Goal: Information Seeking & Learning: Learn about a topic

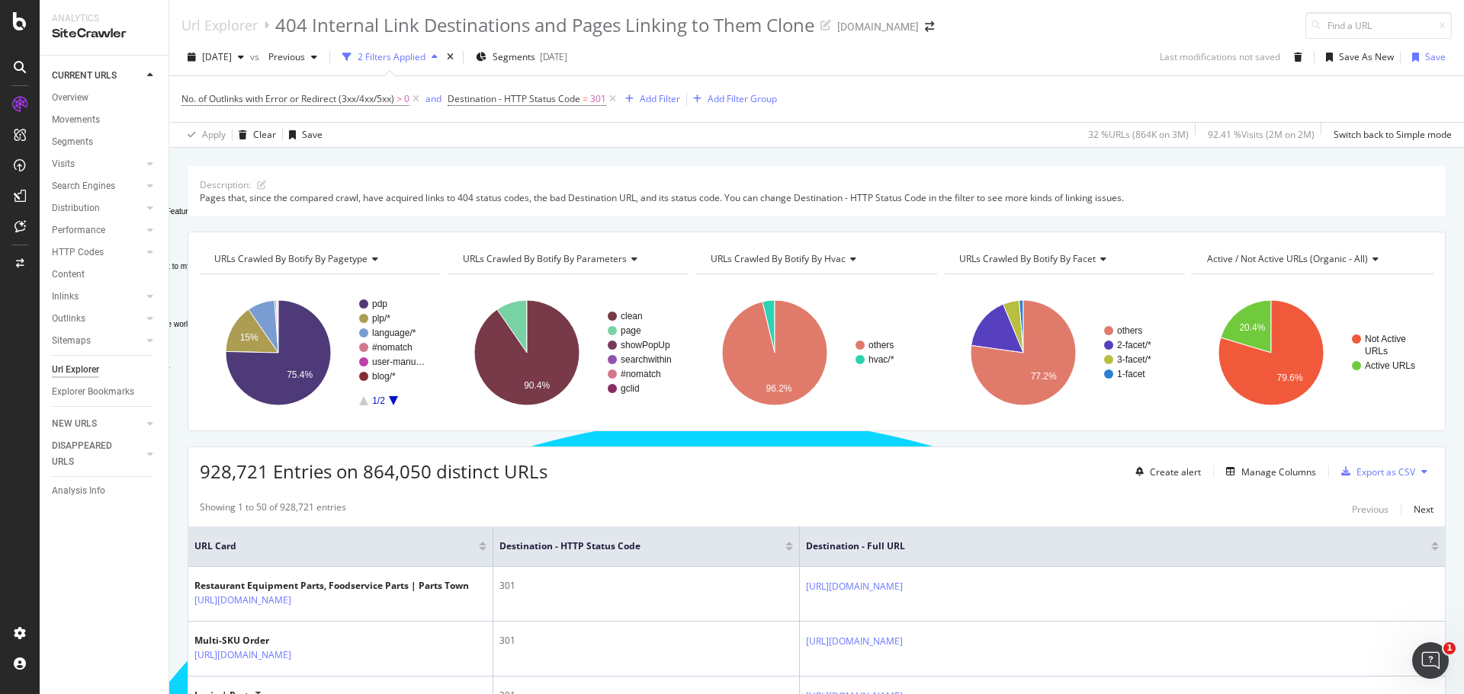
scroll to position [203, 0]
click at [66, 387] on div "Explorer Bookmarks" at bounding box center [93, 392] width 82 height 16
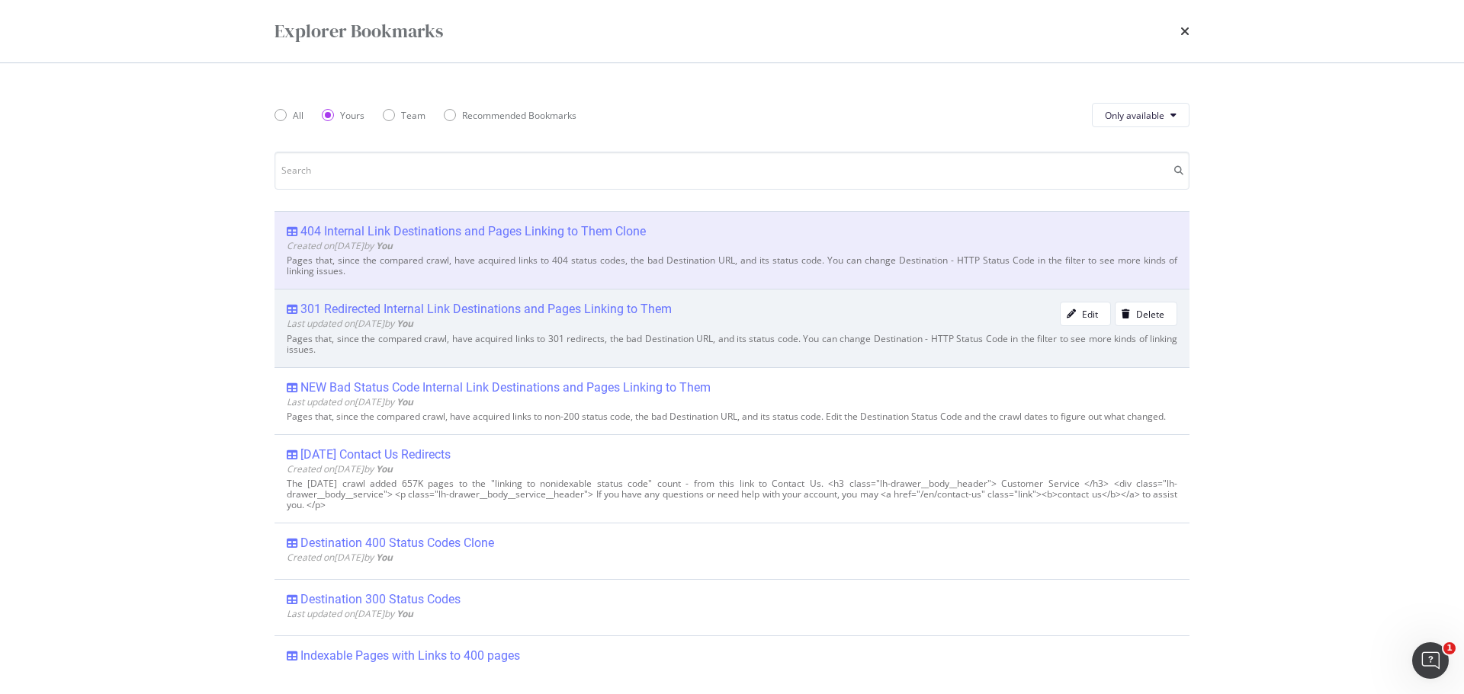
click at [561, 329] on div "Last updated on [DATE] by You" at bounding box center [673, 323] width 773 height 13
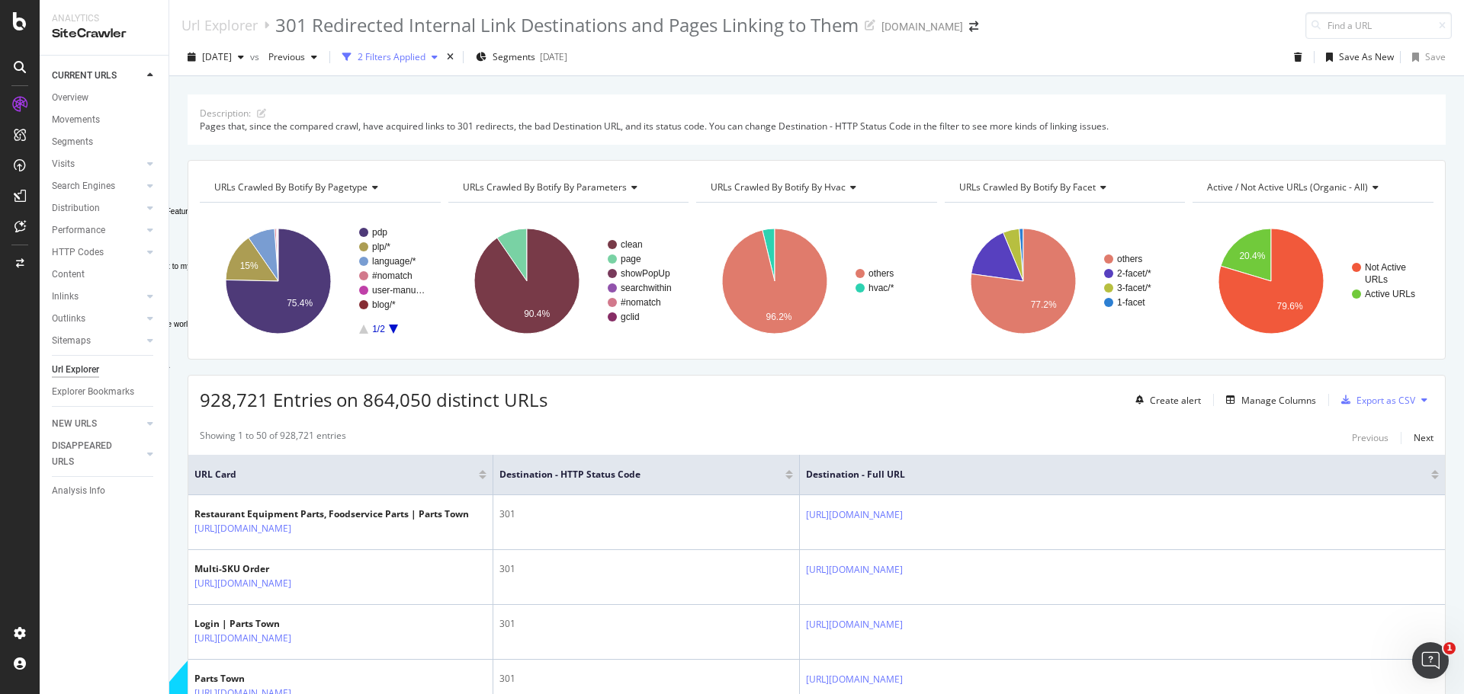
click at [425, 59] on div "2 Filters Applied" at bounding box center [392, 56] width 68 height 13
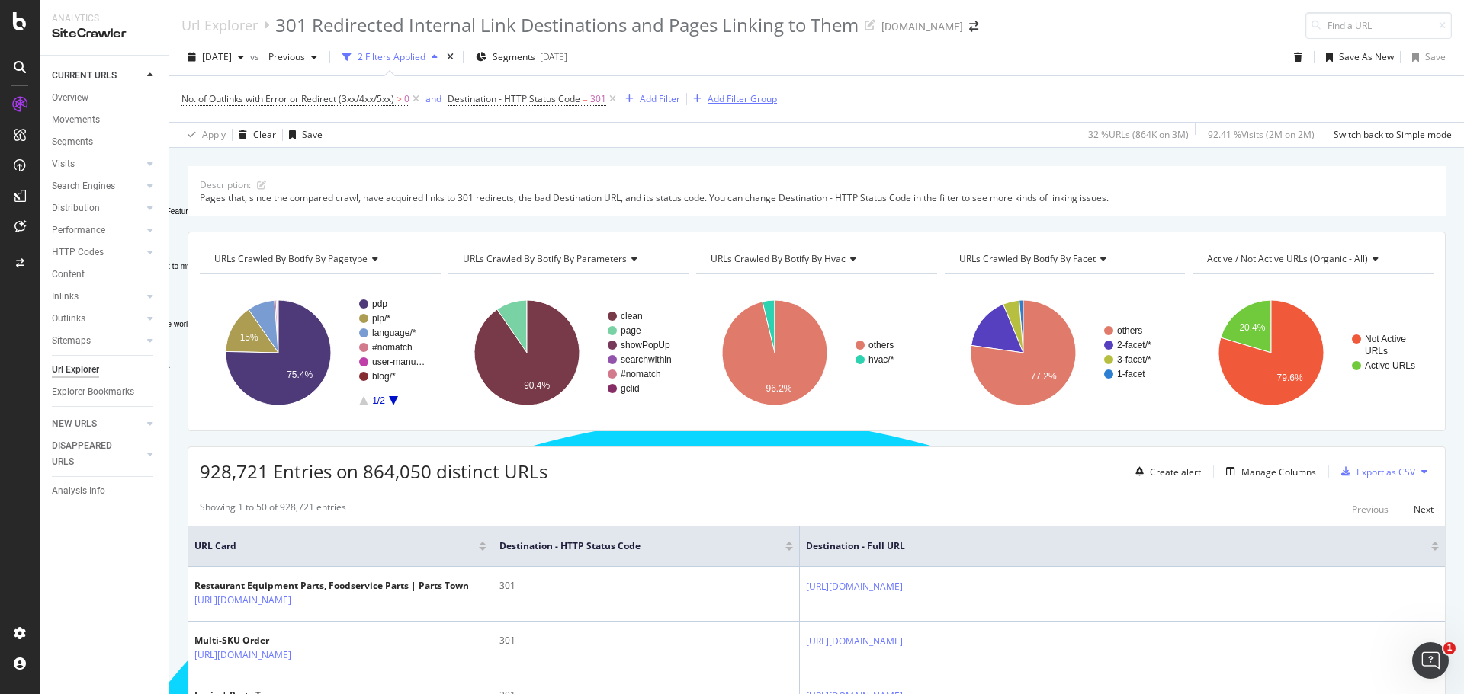
click at [712, 95] on div "Add Filter Group" at bounding box center [741, 98] width 69 height 13
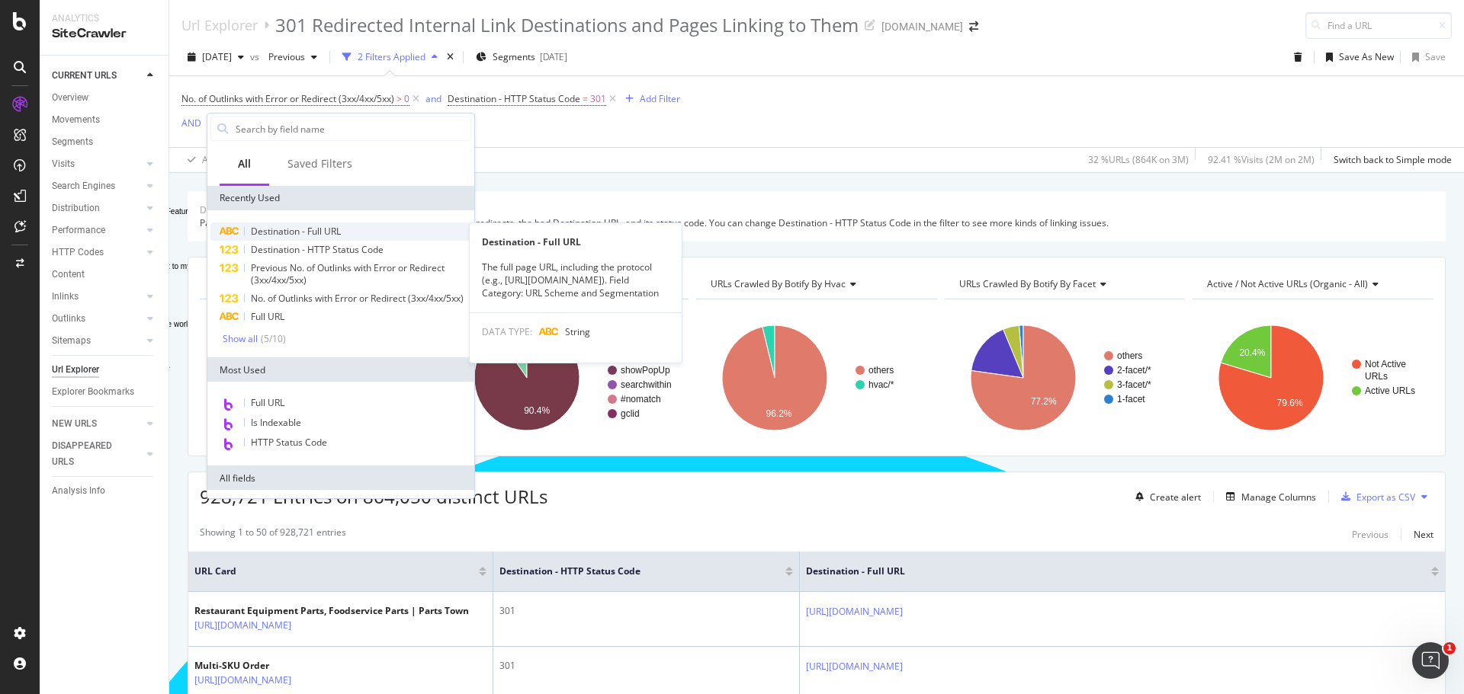
click at [341, 226] on span "Destination - Full URL" at bounding box center [296, 231] width 90 height 13
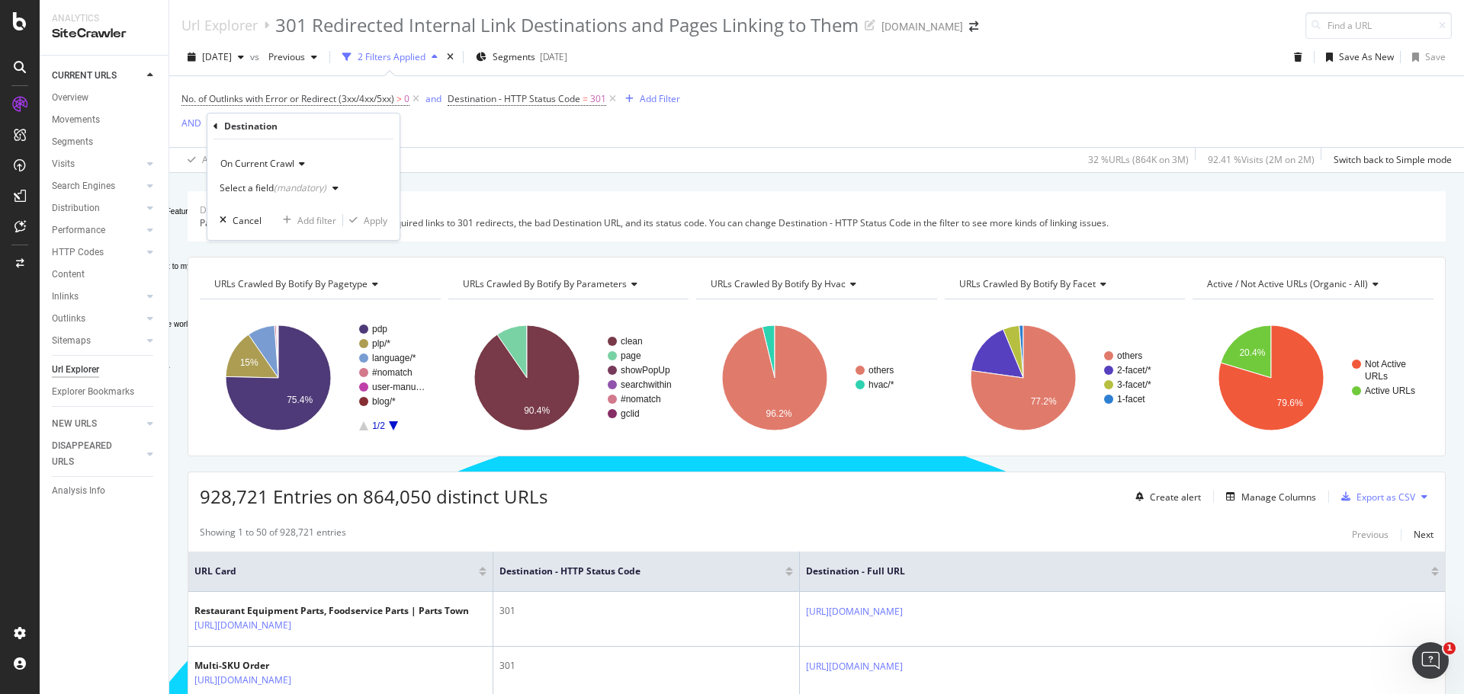
click at [271, 191] on div "Select a field (mandatory)" at bounding box center [273, 188] width 107 height 9
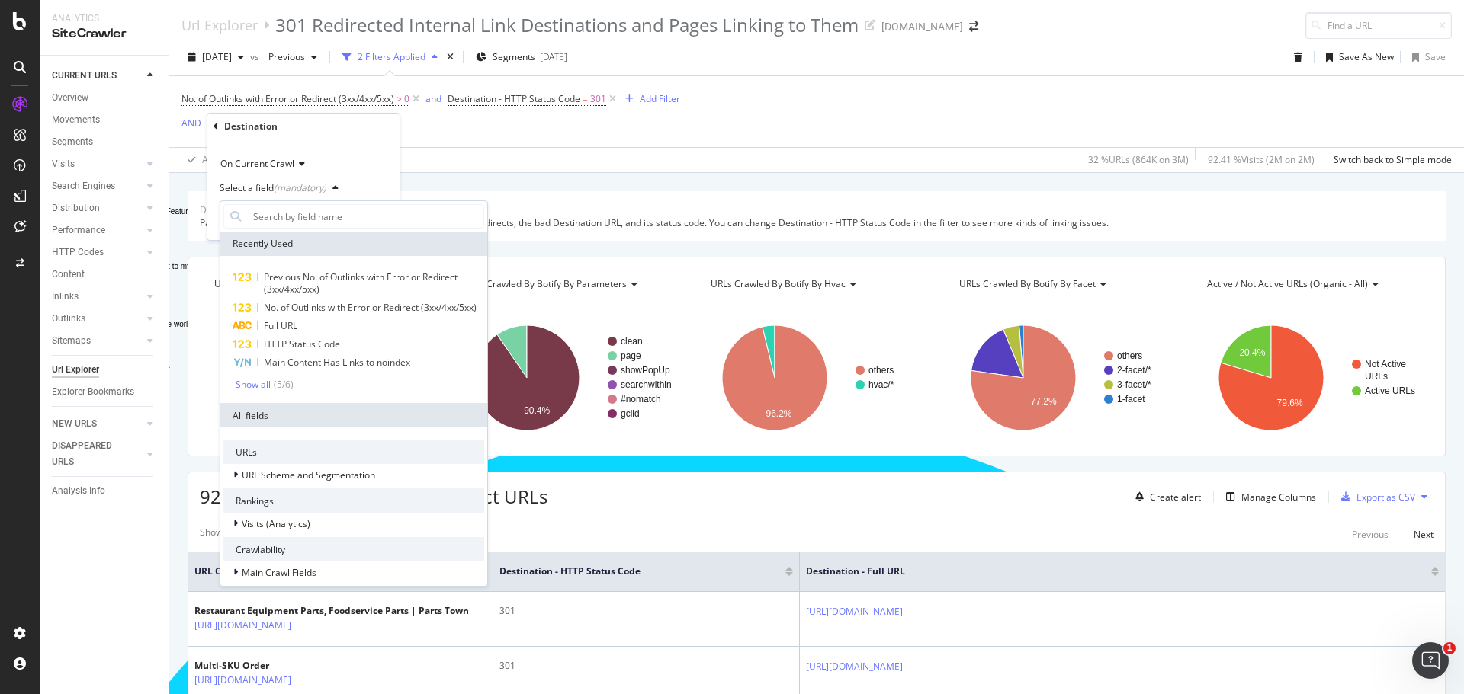
click at [300, 186] on div "(mandatory)" at bounding box center [300, 187] width 53 height 13
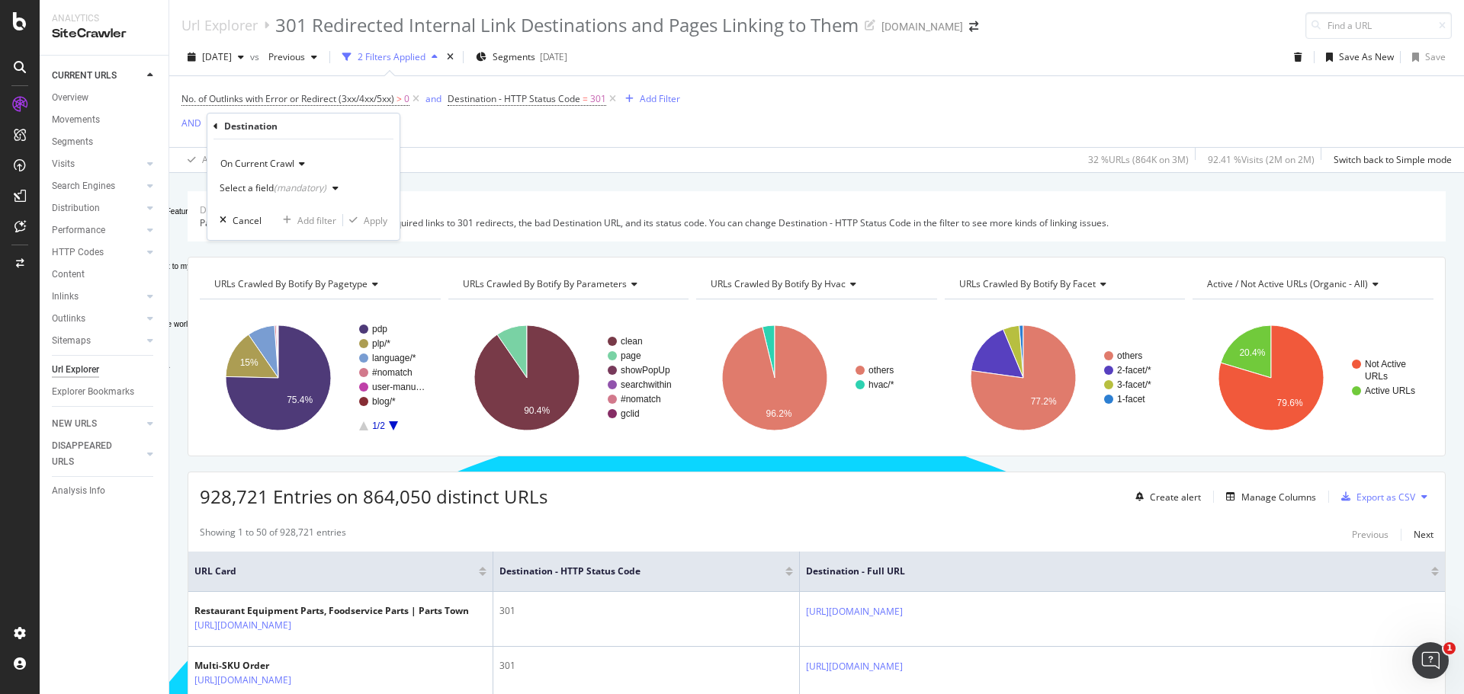
click at [300, 186] on div "(mandatory)" at bounding box center [300, 187] width 53 height 13
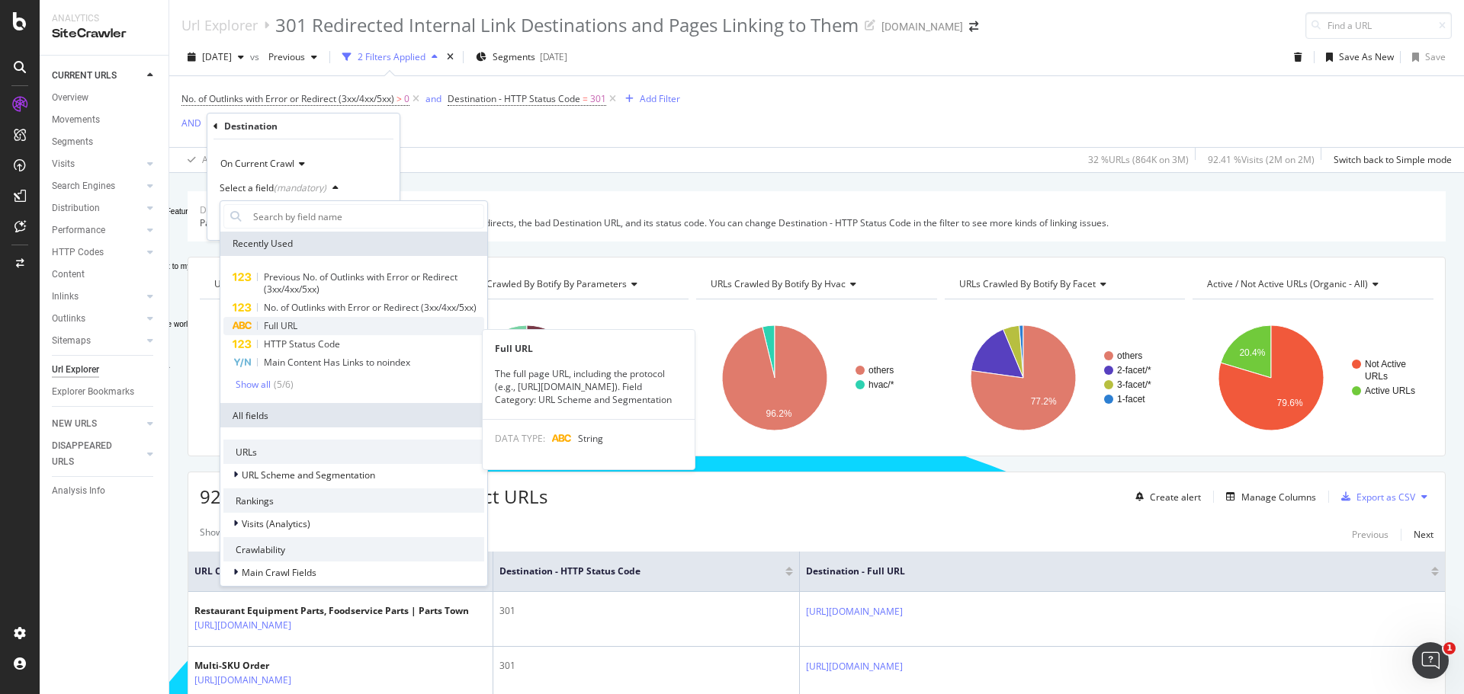
click at [288, 332] on span "Full URL" at bounding box center [281, 325] width 34 height 13
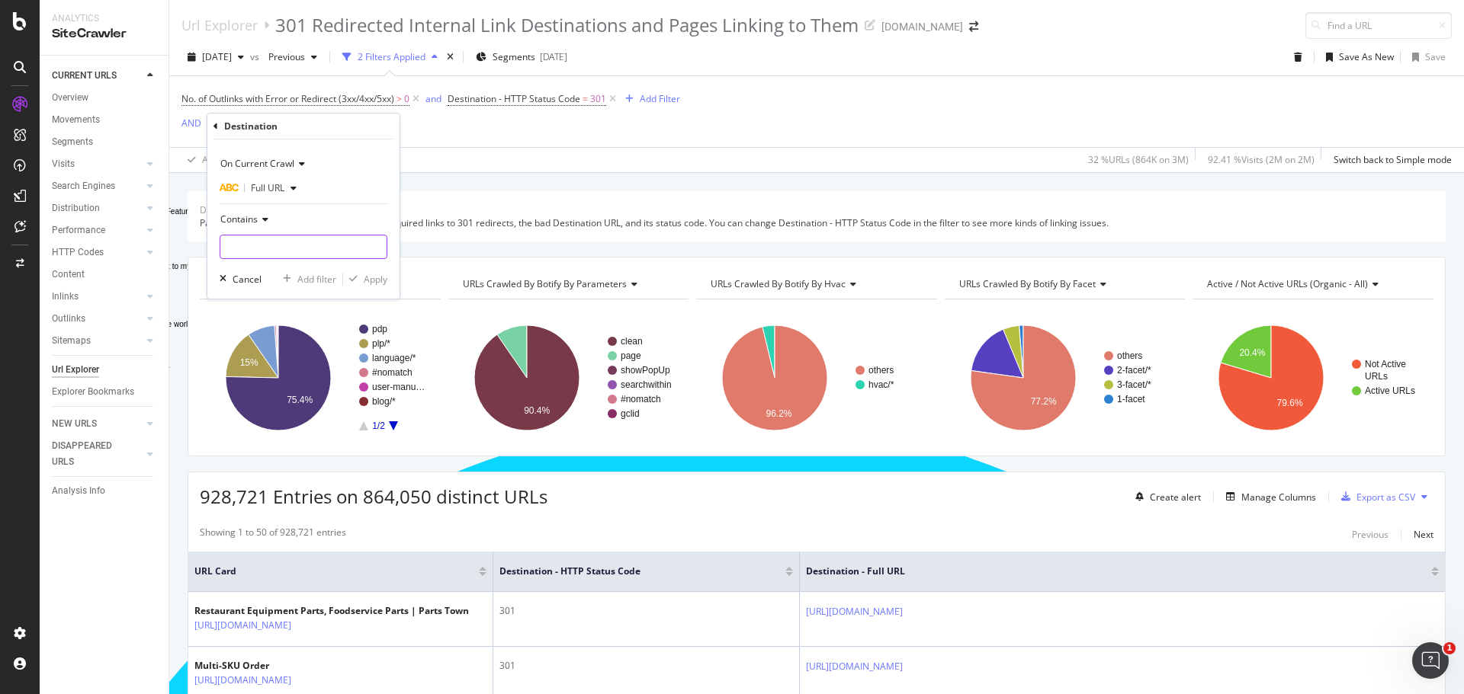
click at [264, 255] on input "Full Page" at bounding box center [303, 247] width 166 height 24
type input ".com/en/"
click at [375, 281] on div "Apply" at bounding box center [376, 279] width 24 height 13
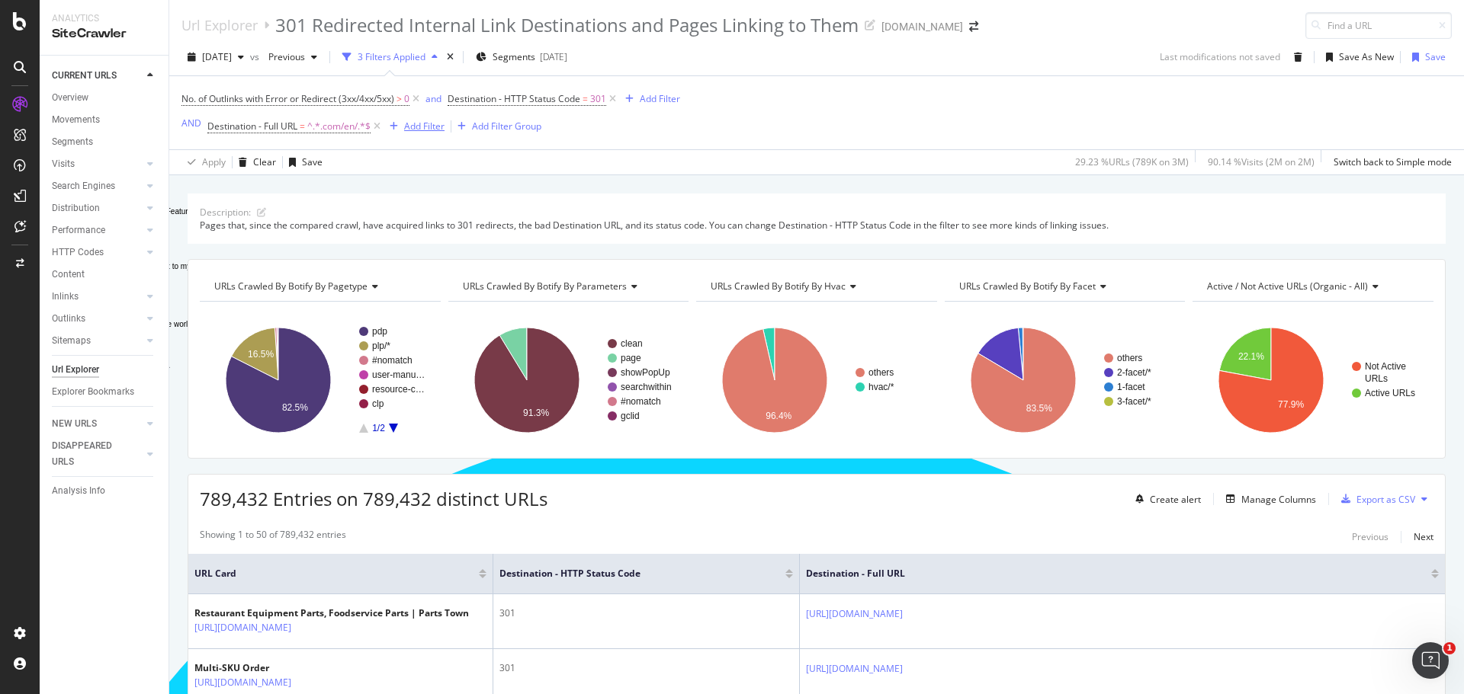
click at [408, 126] on div "Add Filter" at bounding box center [424, 126] width 40 height 13
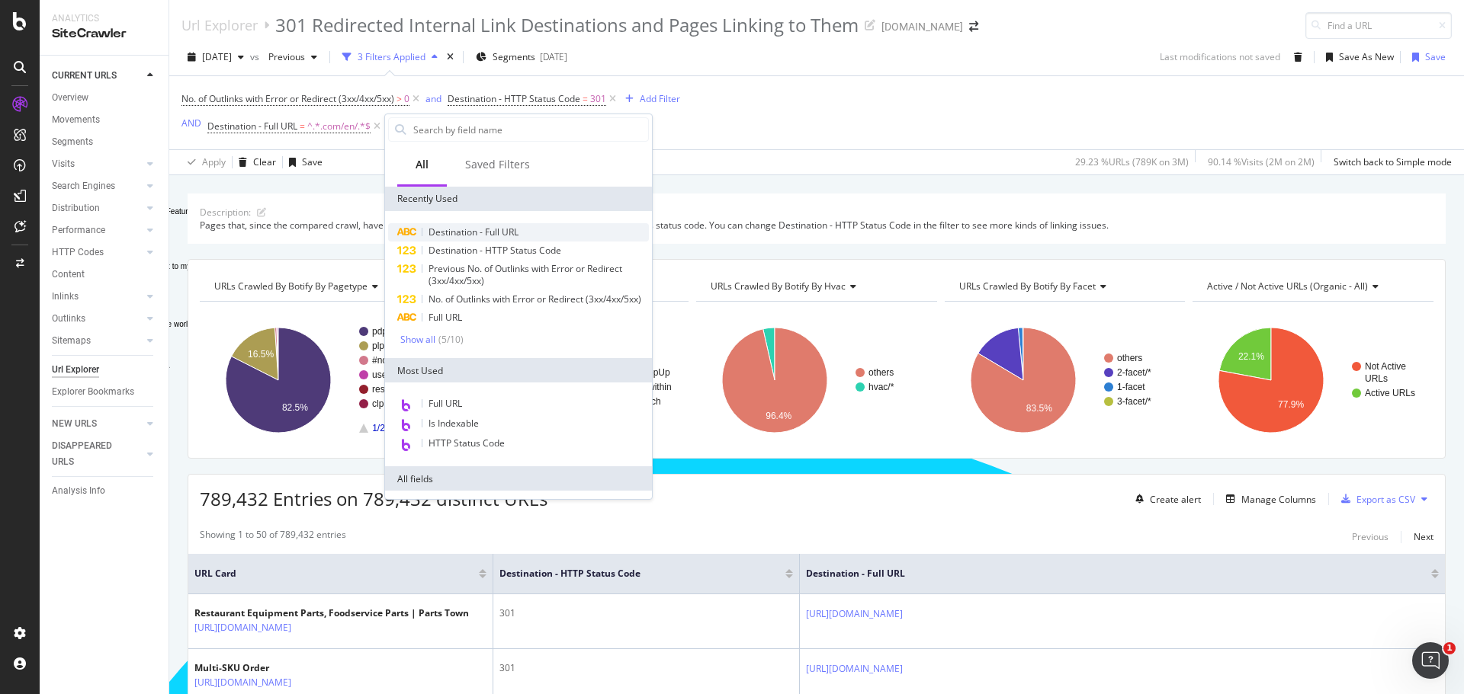
click at [498, 233] on span "Destination - Full URL" at bounding box center [473, 232] width 90 height 13
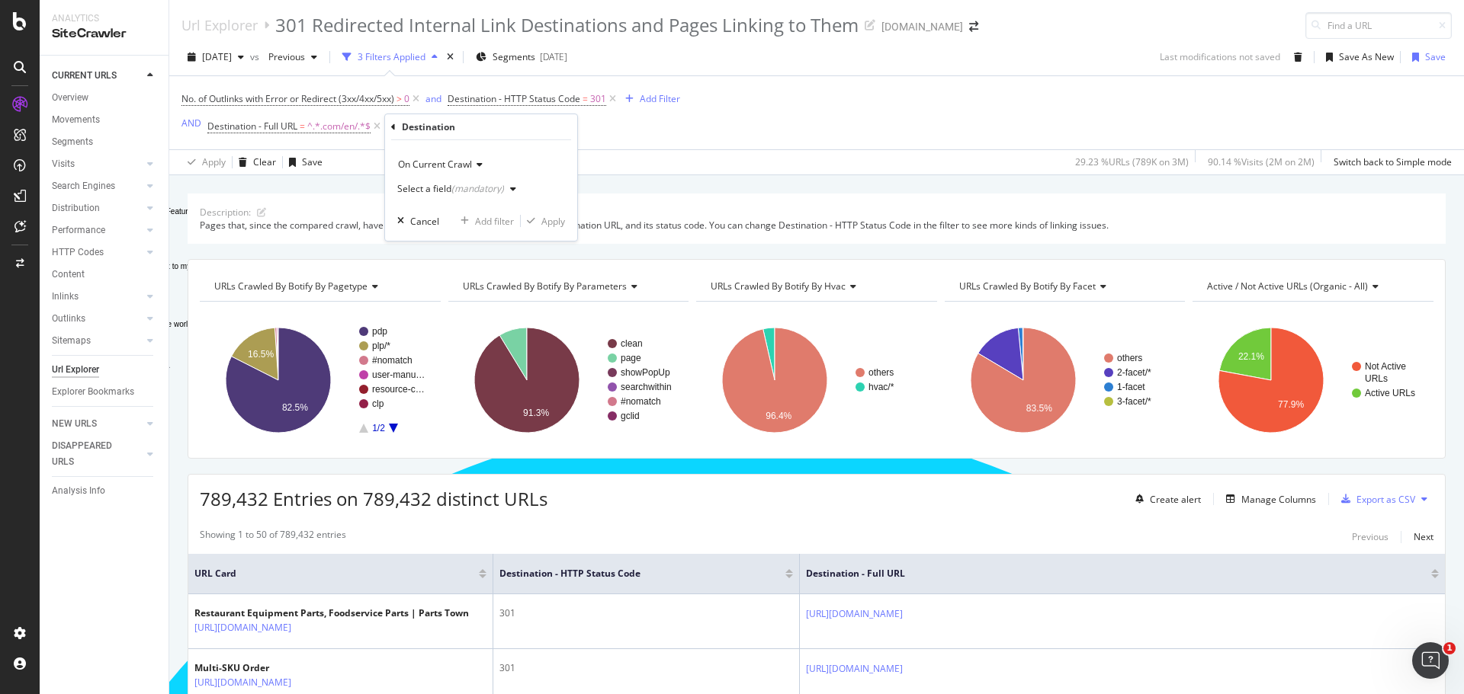
click at [471, 186] on div "(mandatory)" at bounding box center [477, 188] width 53 height 13
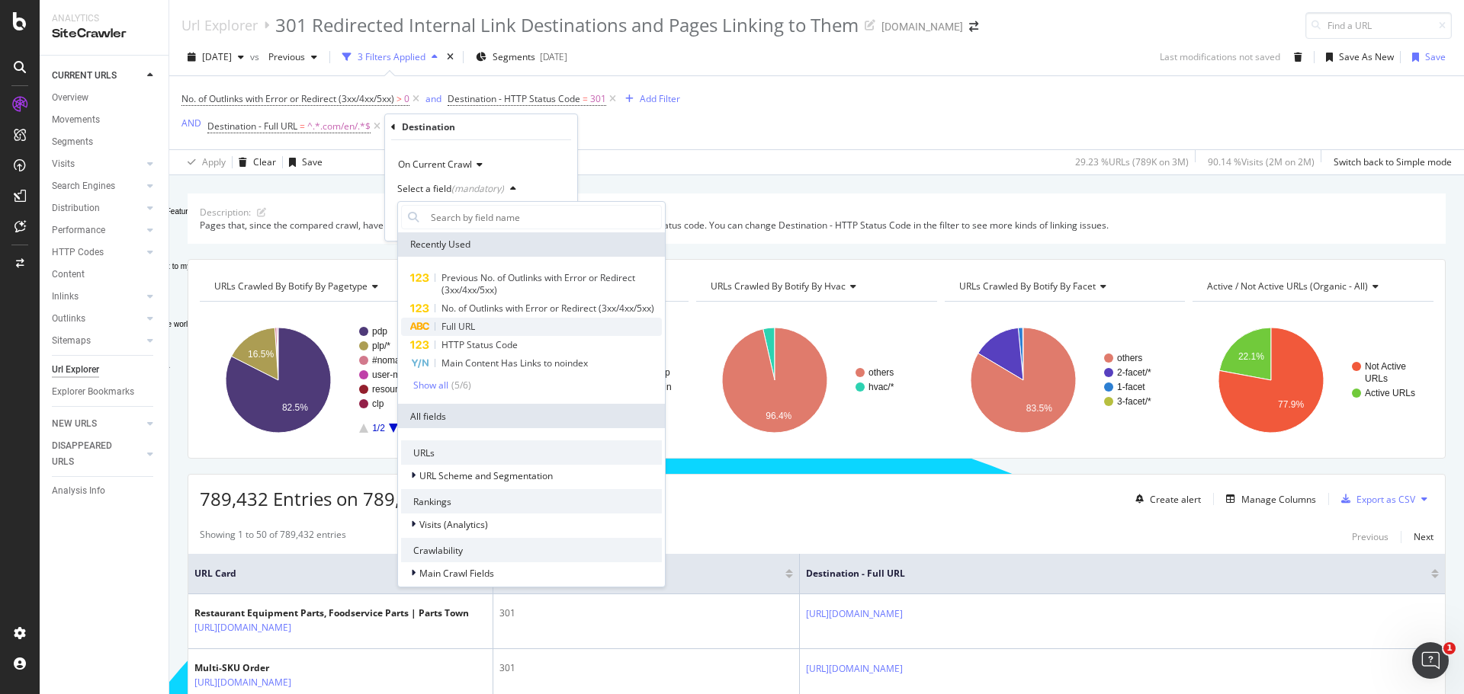
click at [462, 333] on span "Full URL" at bounding box center [458, 326] width 34 height 13
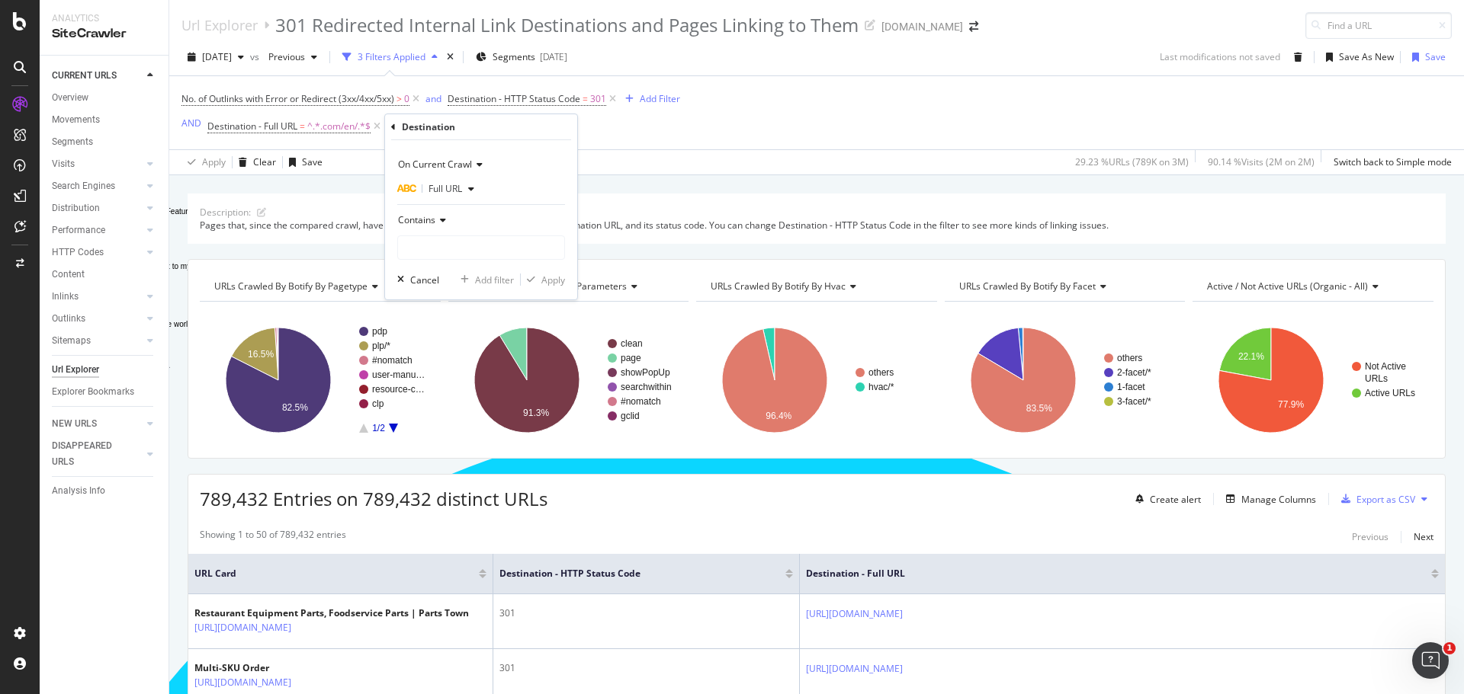
click at [420, 215] on span "Contains" at bounding box center [416, 219] width 37 height 13
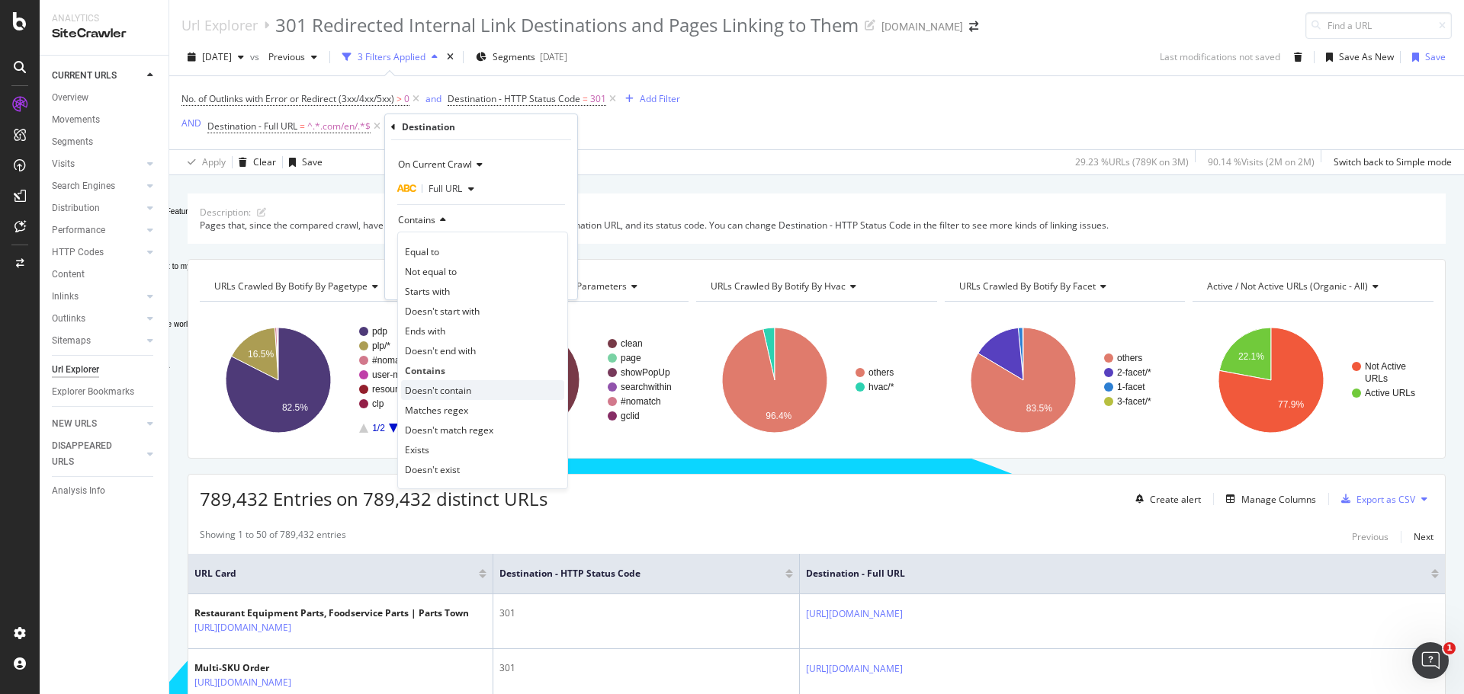
click at [444, 382] on div "Doesn't contain" at bounding box center [482, 390] width 163 height 20
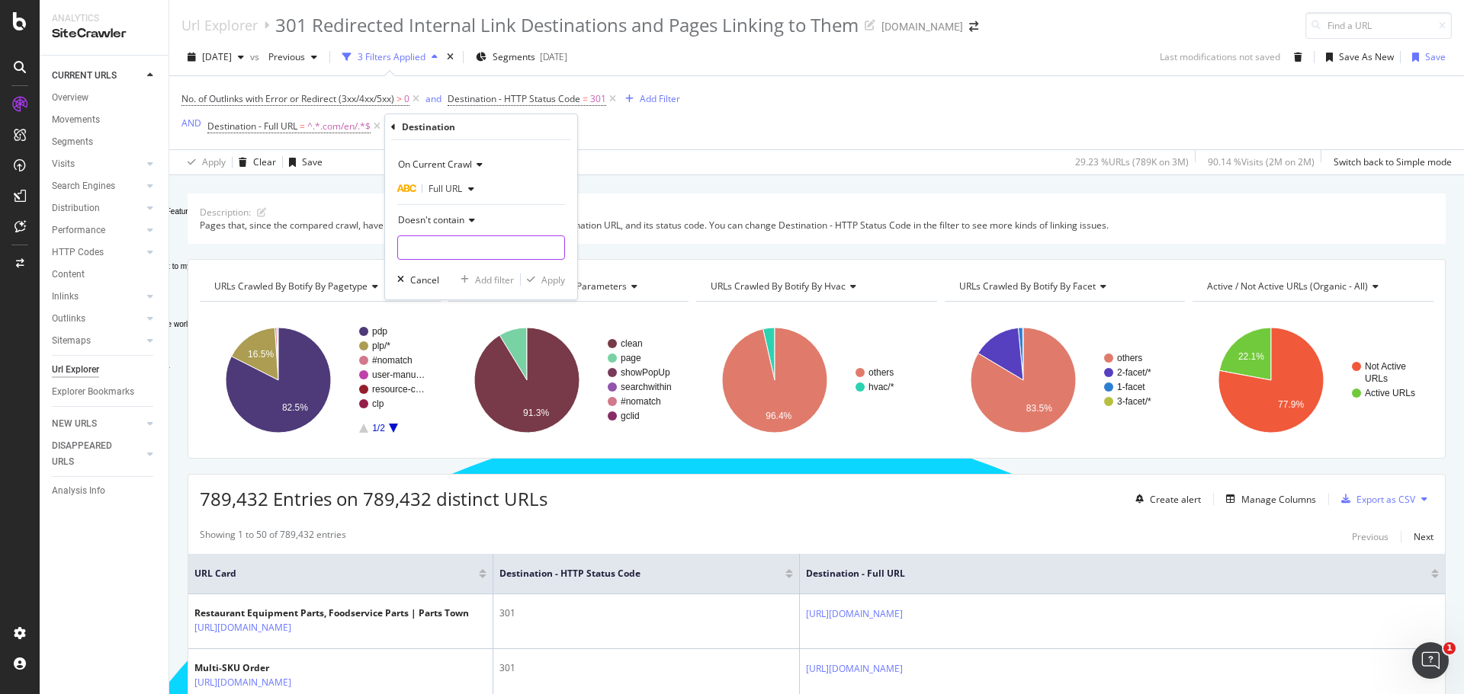
click at [457, 249] on input "Full Page" at bounding box center [481, 248] width 166 height 24
type input "/en/contact-us"
click at [546, 280] on div "Apply" at bounding box center [553, 280] width 24 height 13
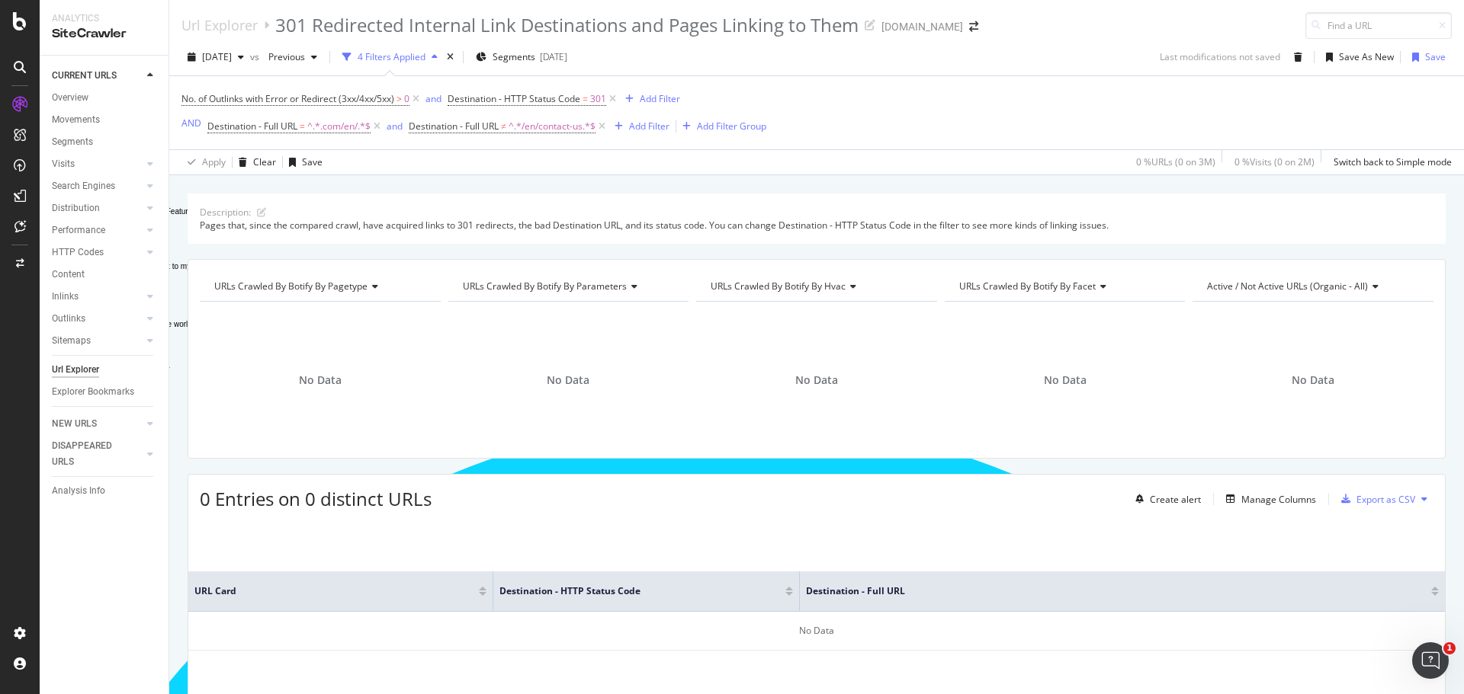
click at [1079, 36] on div "Url Explorer 301 Redirected Internal Link Destinations and Pages Linking to The…" at bounding box center [816, 19] width 1294 height 39
click at [602, 130] on icon at bounding box center [601, 126] width 13 height 15
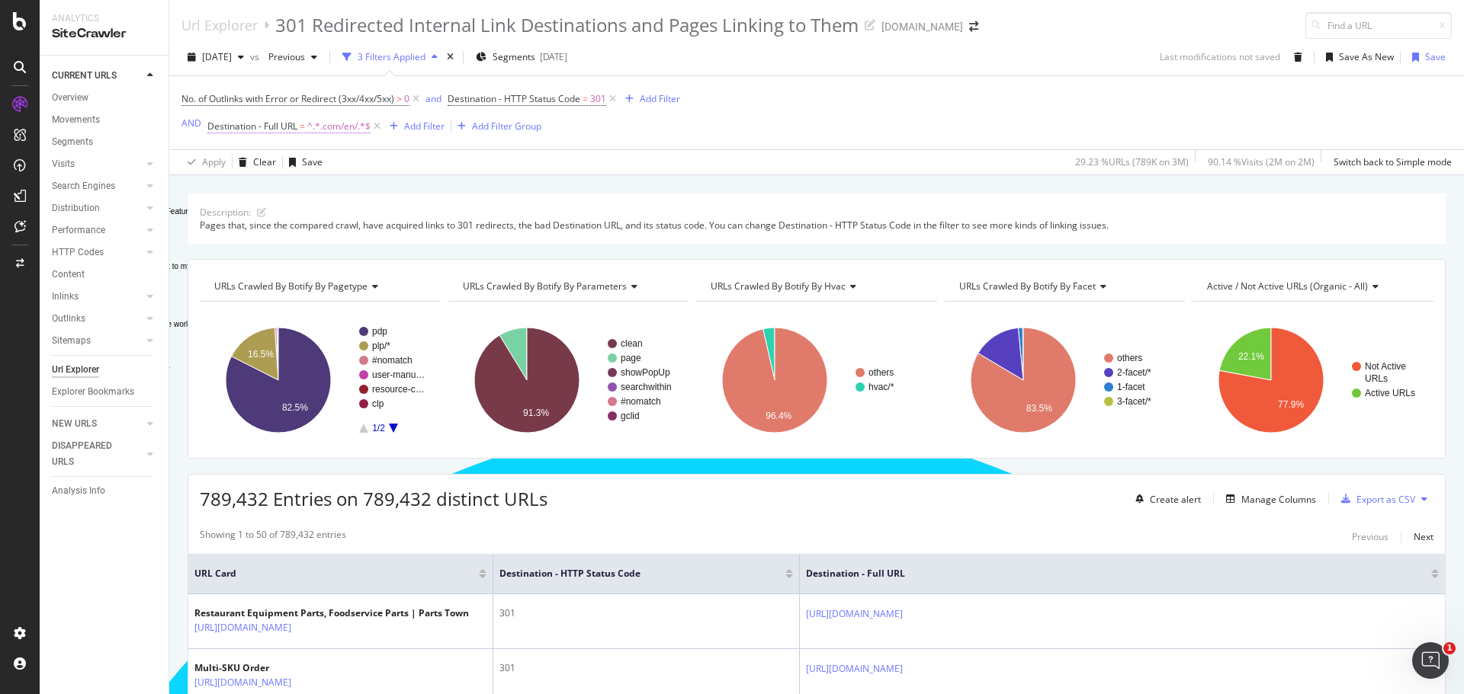
click at [341, 126] on span "^.*.com/en/.*$" at bounding box center [338, 126] width 63 height 21
click at [281, 243] on input ".com/en/" at bounding box center [292, 245] width 144 height 24
type input ".com/fr-ca/"
click at [364, 281] on div "Apply" at bounding box center [376, 277] width 24 height 13
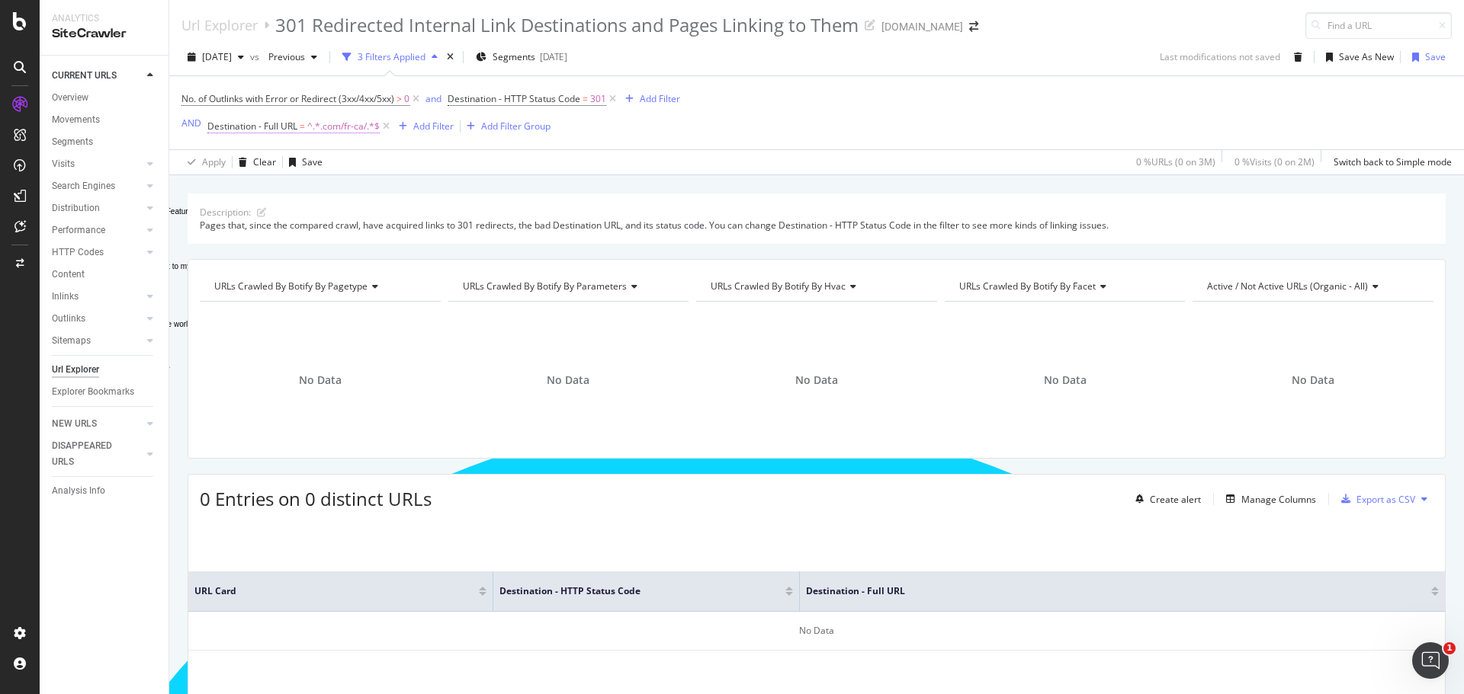
click at [342, 124] on span "^.*.com/fr-ca/.*$" at bounding box center [343, 126] width 72 height 21
click at [258, 245] on input ".com/fr-ca/" at bounding box center [292, 245] width 144 height 24
click at [257, 245] on input ".com/fr-ca/" at bounding box center [292, 245] width 144 height 24
type input ".com/en-ca/"
click at [373, 282] on div "Apply" at bounding box center [376, 277] width 24 height 13
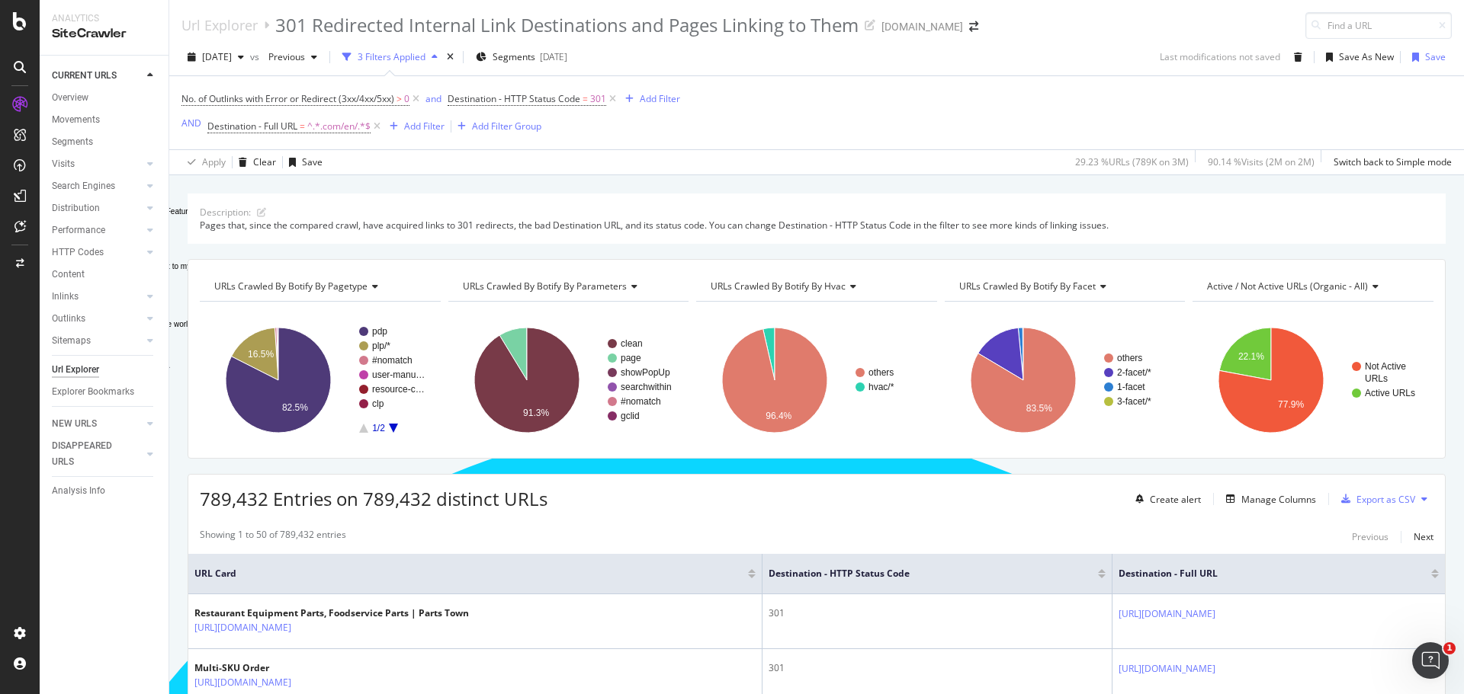
click at [1431, 576] on div at bounding box center [1435, 577] width 8 height 4
